Goal: Task Accomplishment & Management: Manage account settings

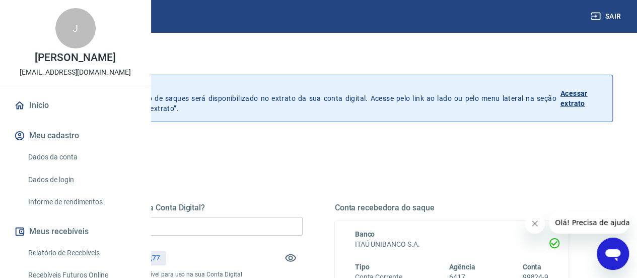
click at [303, 223] on input "R$ 0,00" at bounding box center [186, 226] width 234 height 19
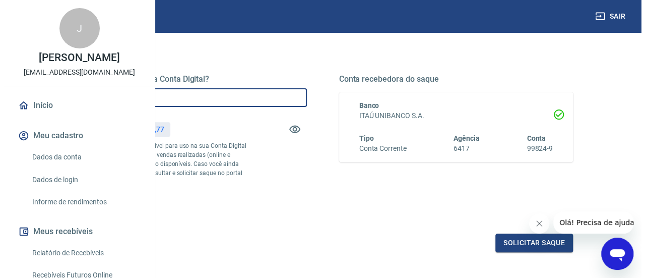
scroll to position [151, 0]
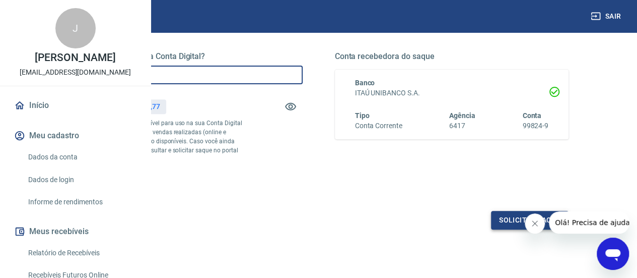
type input "R$ 1.890,00"
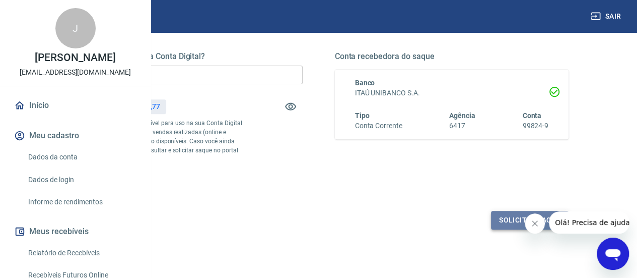
click at [511, 229] on button "Solicitar saque" at bounding box center [530, 220] width 78 height 19
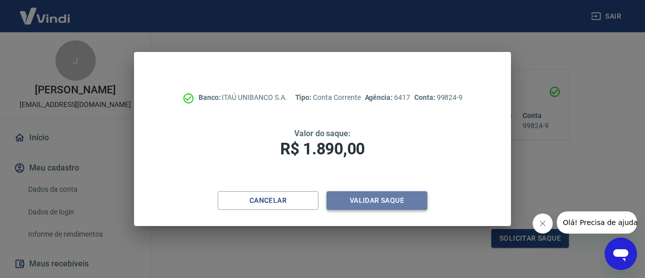
click at [382, 204] on button "Validar saque" at bounding box center [376, 200] width 101 height 19
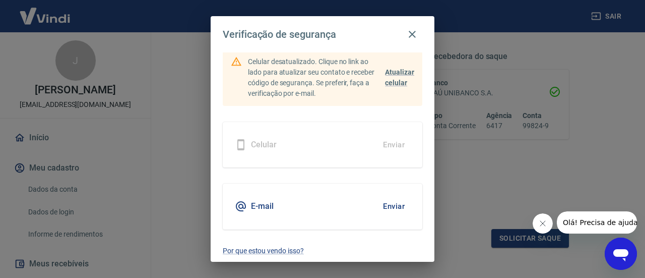
scroll to position [72, 0]
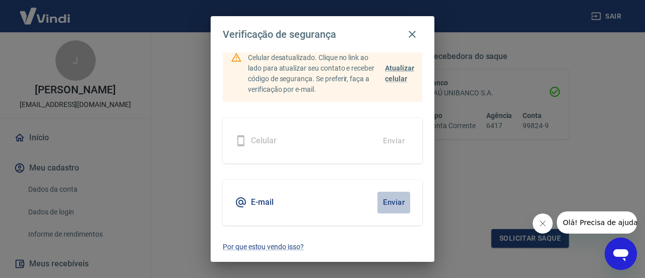
click at [378, 205] on button "Enviar" at bounding box center [393, 201] width 33 height 21
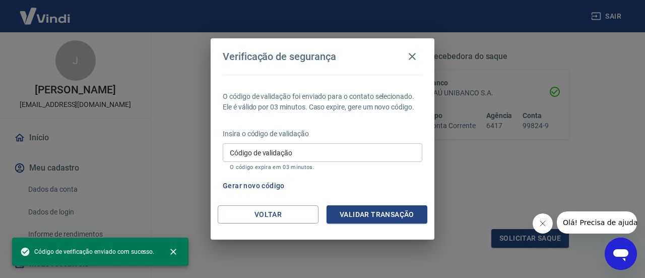
click at [384, 201] on div "O código de validação foi enviado para o contato selecionado. Ele é válido por …" at bounding box center [323, 140] width 224 height 130
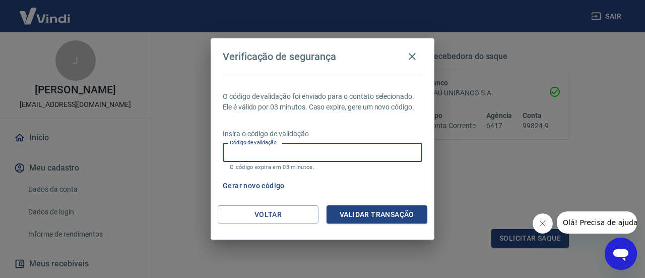
click at [302, 155] on input "Código de validação" at bounding box center [322, 152] width 199 height 19
paste input "989727"
type input "989727"
click at [411, 213] on button "Validar transação" at bounding box center [376, 214] width 101 height 19
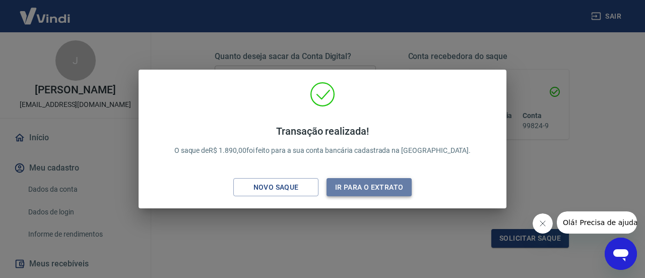
click at [365, 190] on button "Ir para o extrato" at bounding box center [368, 187] width 85 height 19
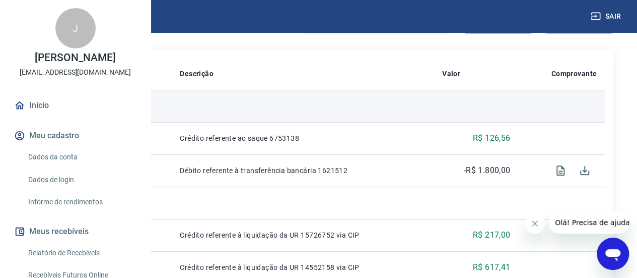
scroll to position [201, 0]
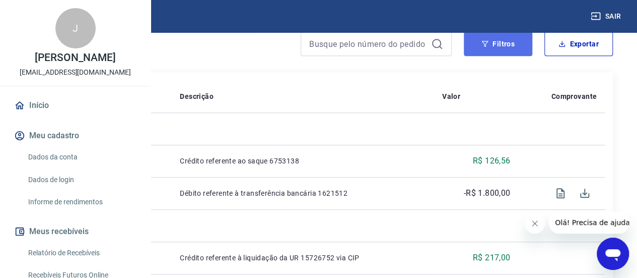
click at [494, 56] on button "Filtros" at bounding box center [498, 44] width 69 height 24
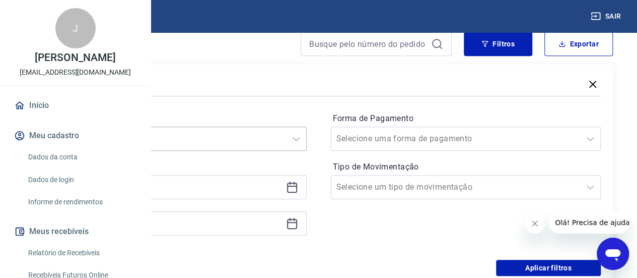
click at [298, 151] on div "Selecione um período" at bounding box center [171, 138] width 271 height 24
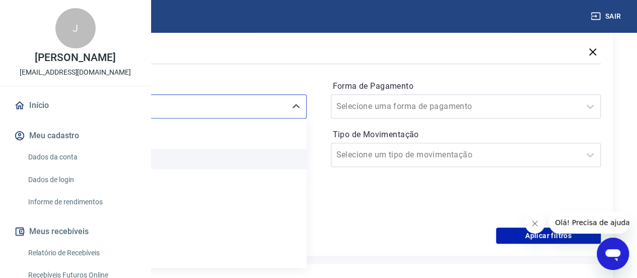
click at [283, 163] on div "Hoje" at bounding box center [171, 159] width 271 height 20
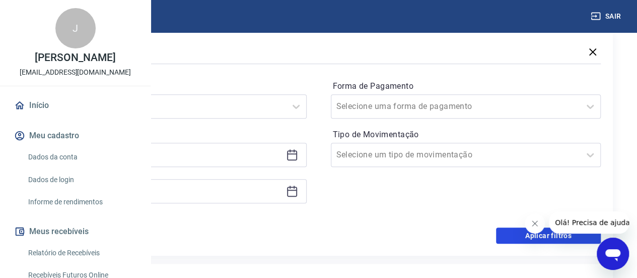
drag, startPoint x: 523, startPoint y: 239, endPoint x: 506, endPoint y: 205, distance: 38.7
click at [523, 239] on button "Aplicar filtros" at bounding box center [548, 235] width 105 height 16
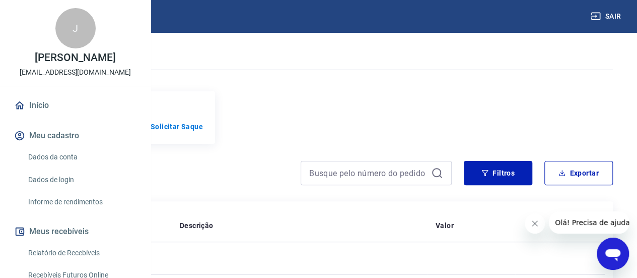
scroll to position [206, 0]
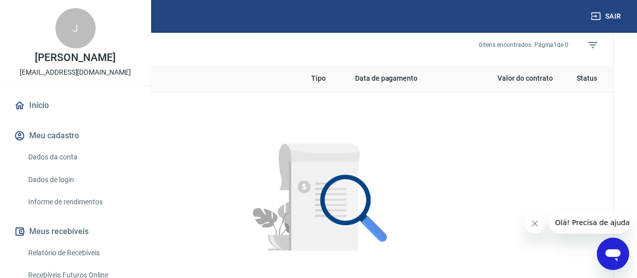
scroll to position [403, 0]
